Goal: Check status: Check status

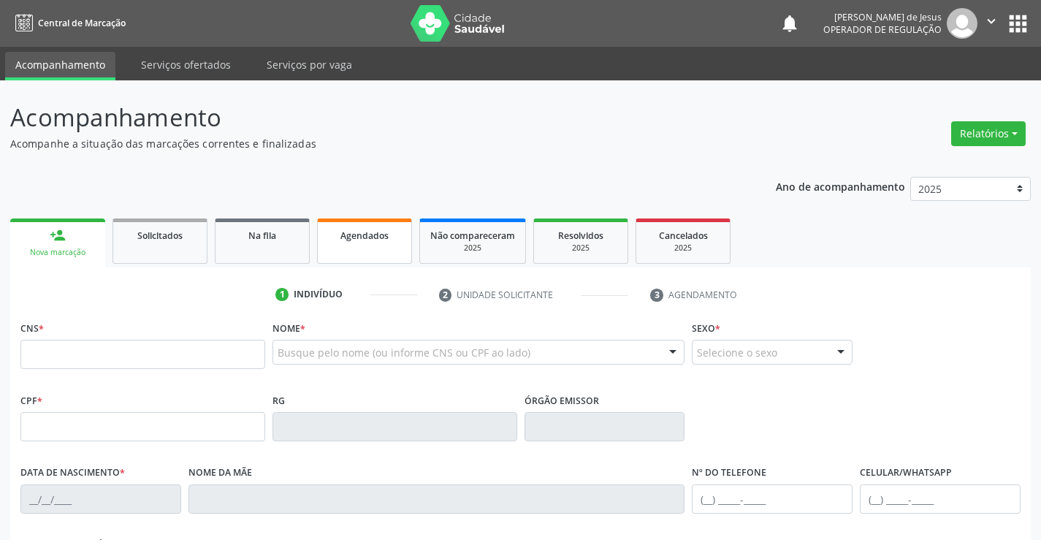
click at [383, 235] on span "Agendados" at bounding box center [364, 235] width 48 height 12
select select "8"
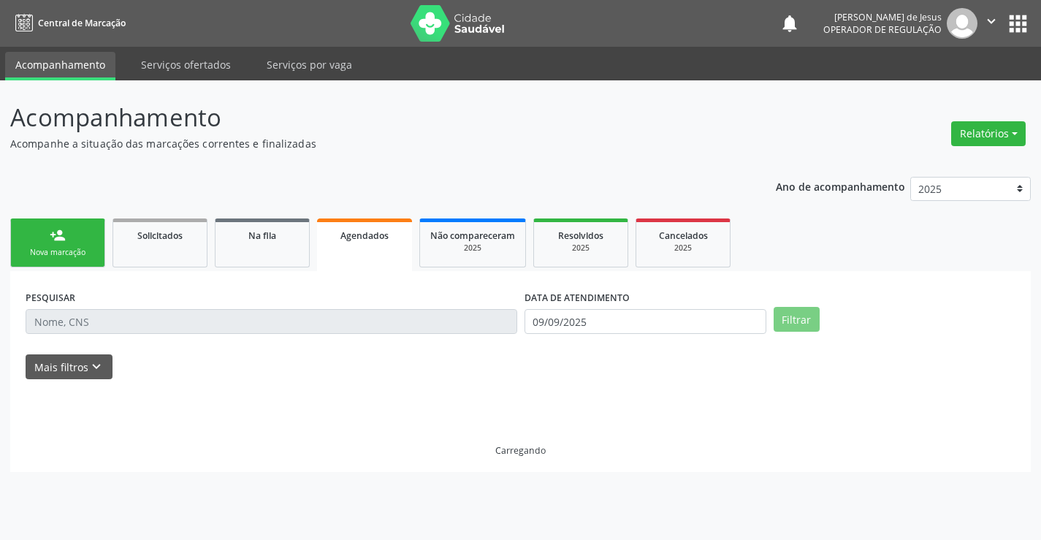
click at [383, 235] on span "Agendados" at bounding box center [364, 235] width 48 height 12
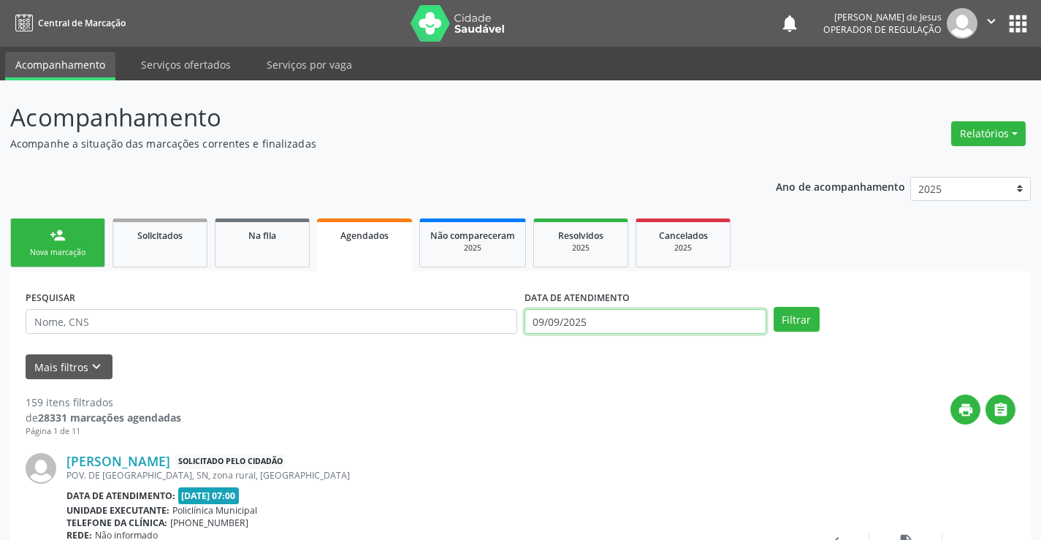
click at [575, 318] on input "09/09/2025" at bounding box center [645, 321] width 242 height 25
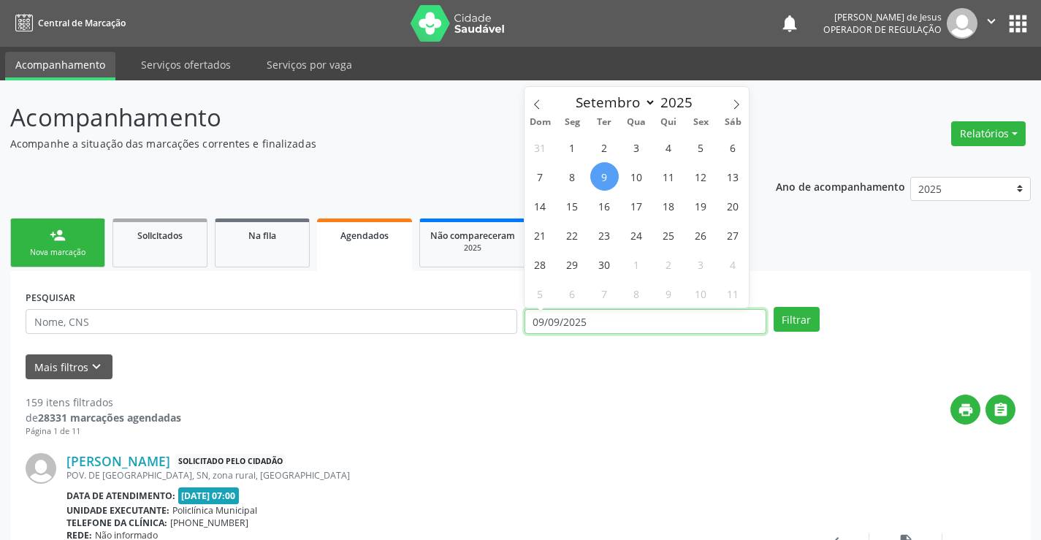
click at [575, 318] on input "09/09/2025" at bounding box center [645, 321] width 242 height 25
